Goal: Transaction & Acquisition: Purchase product/service

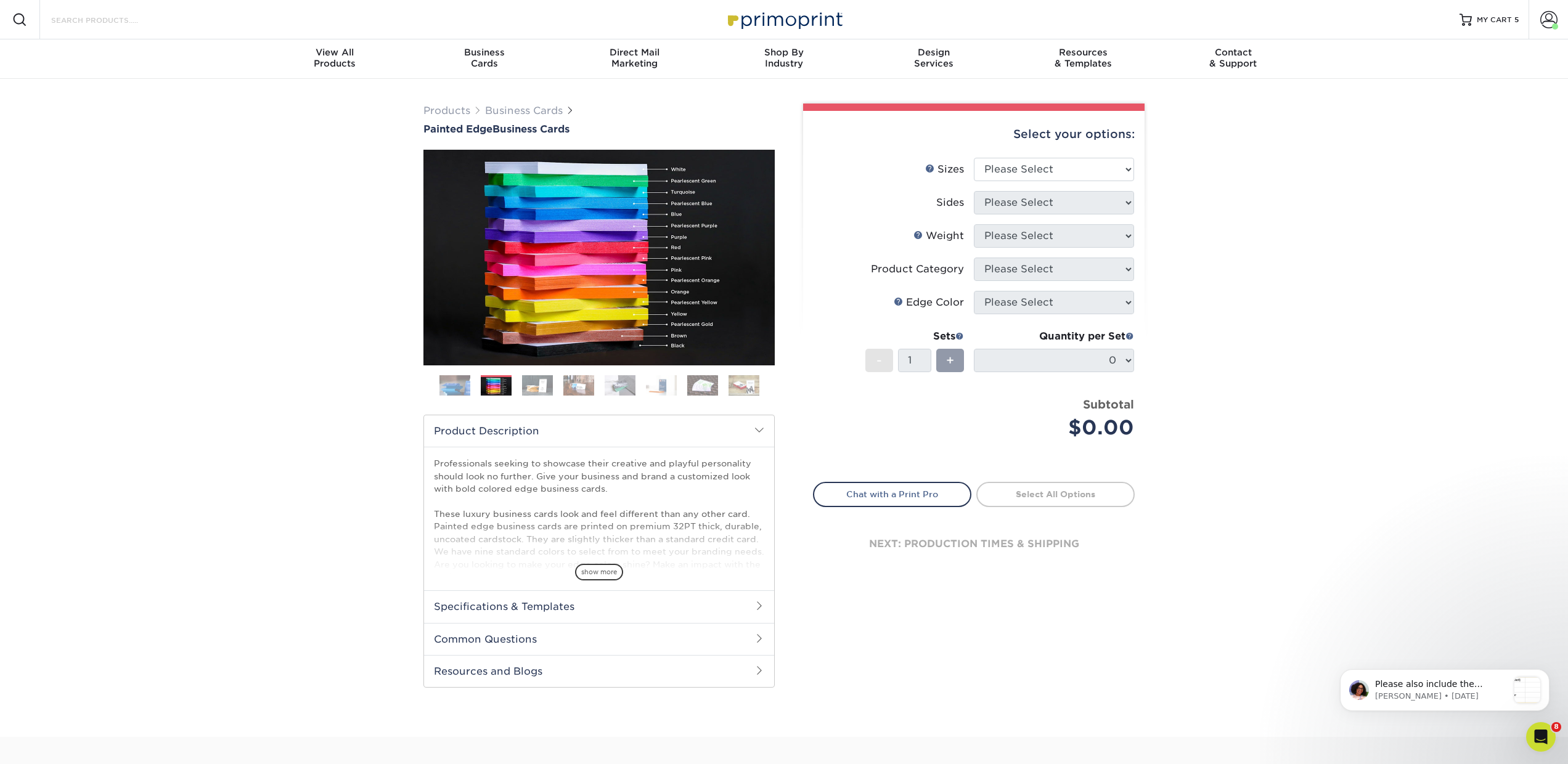
click at [150, 21] on input "Search Products" at bounding box center [110, 20] width 120 height 15
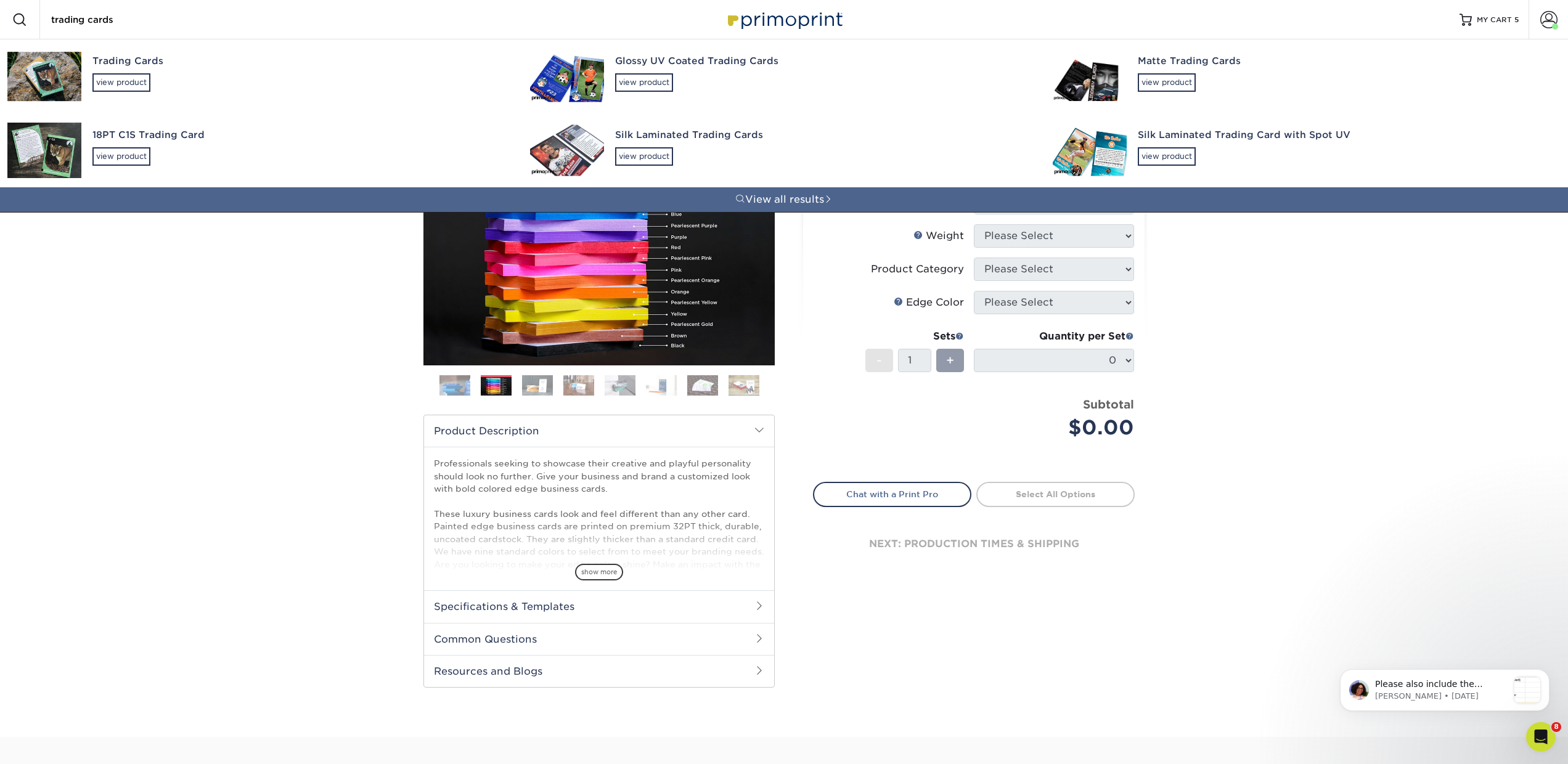
type input "trading cards"
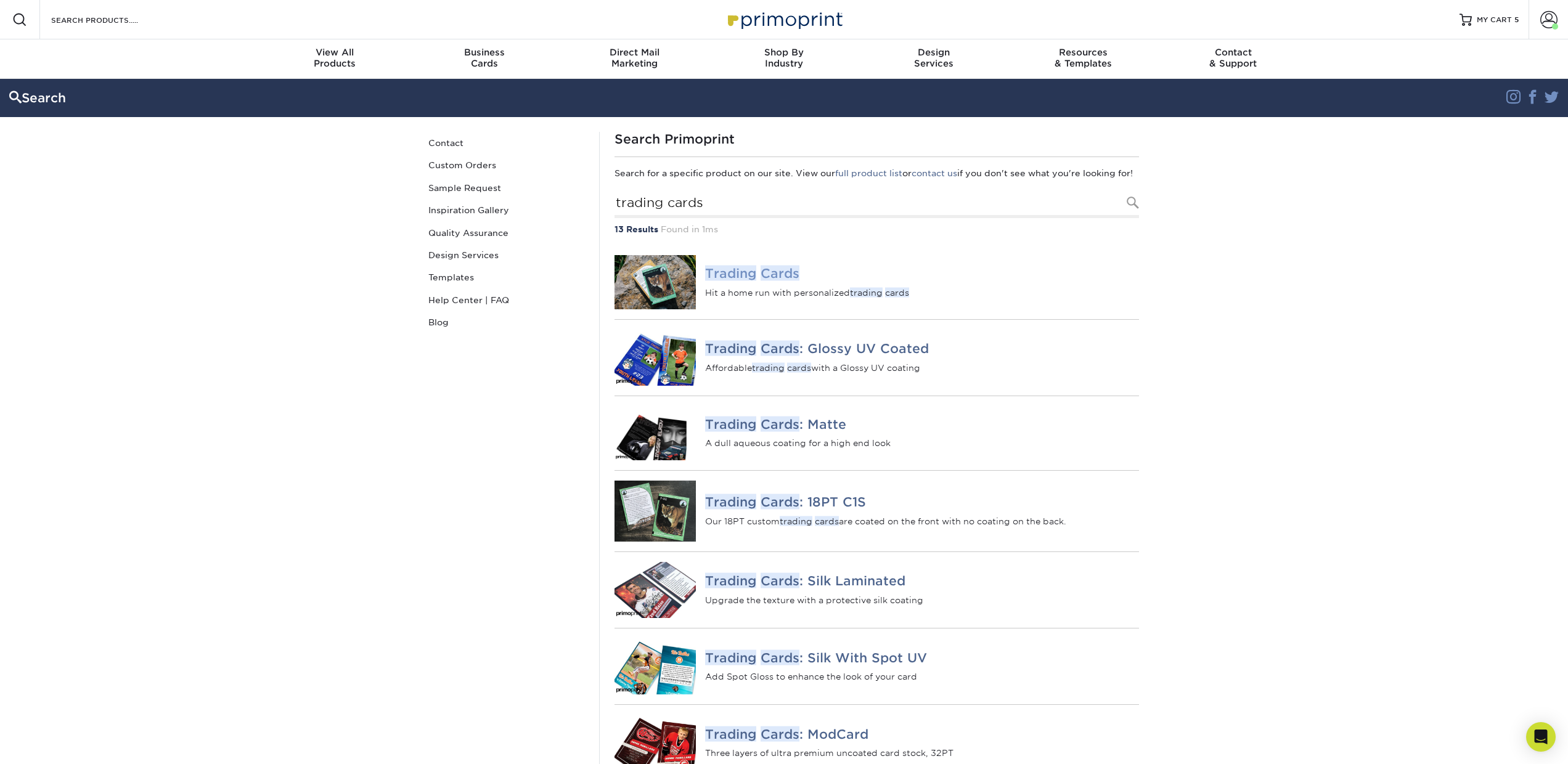
click at [738, 281] on em "Trading" at bounding box center [730, 273] width 51 height 16
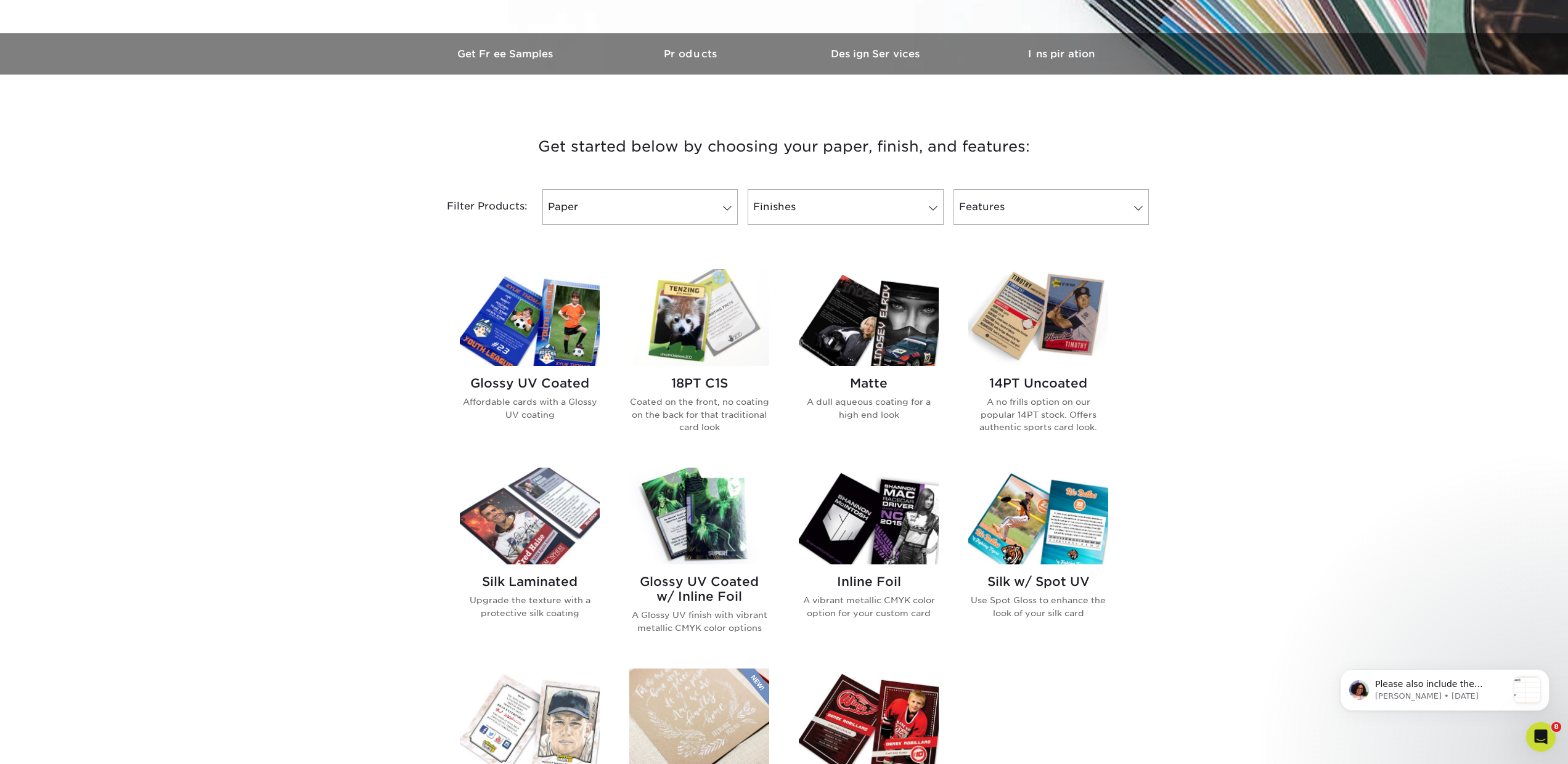
scroll to position [352, 0]
